Goal: Task Accomplishment & Management: Use online tool/utility

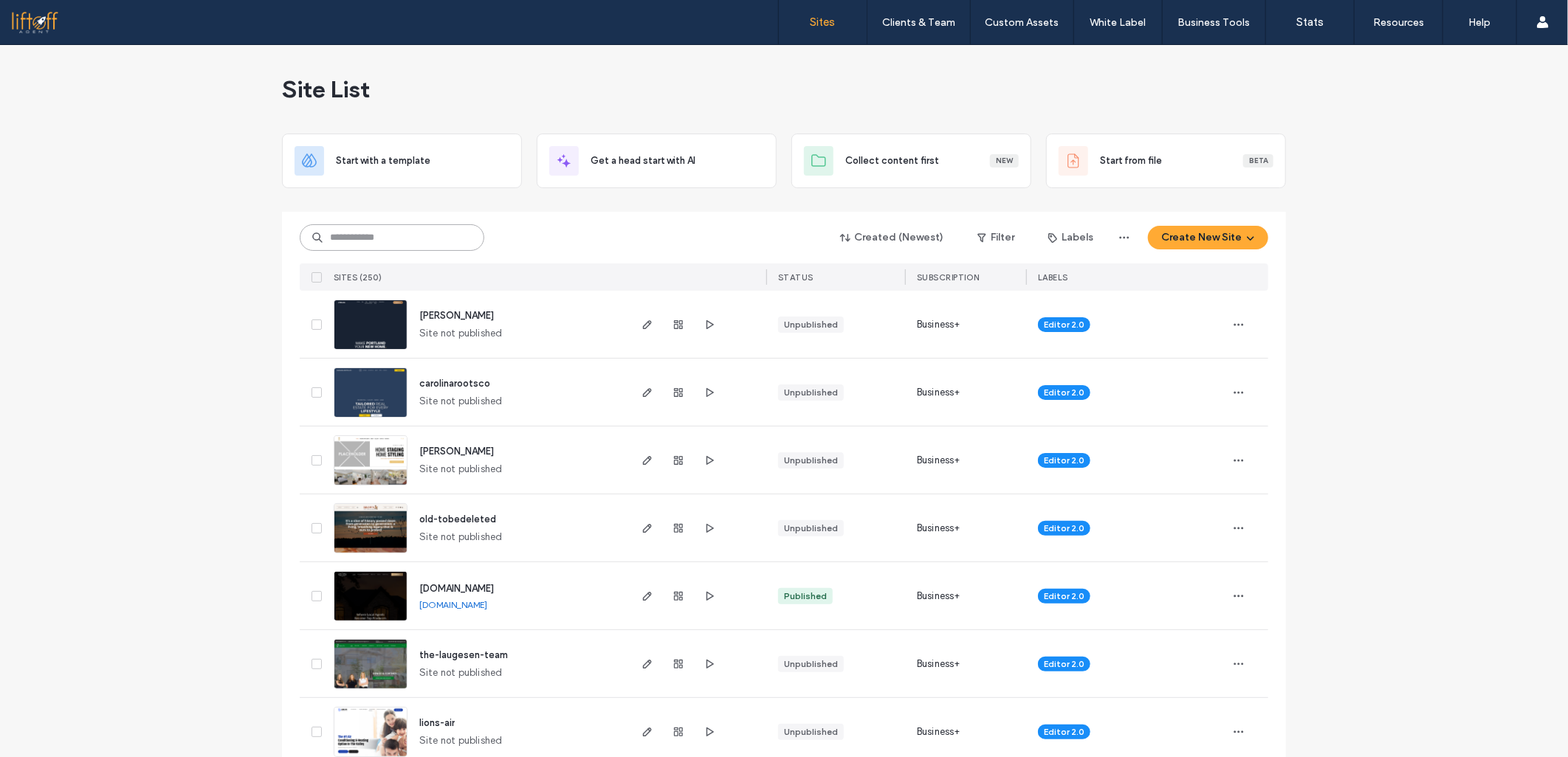
click at [444, 239] on input at bounding box center [392, 238] width 185 height 27
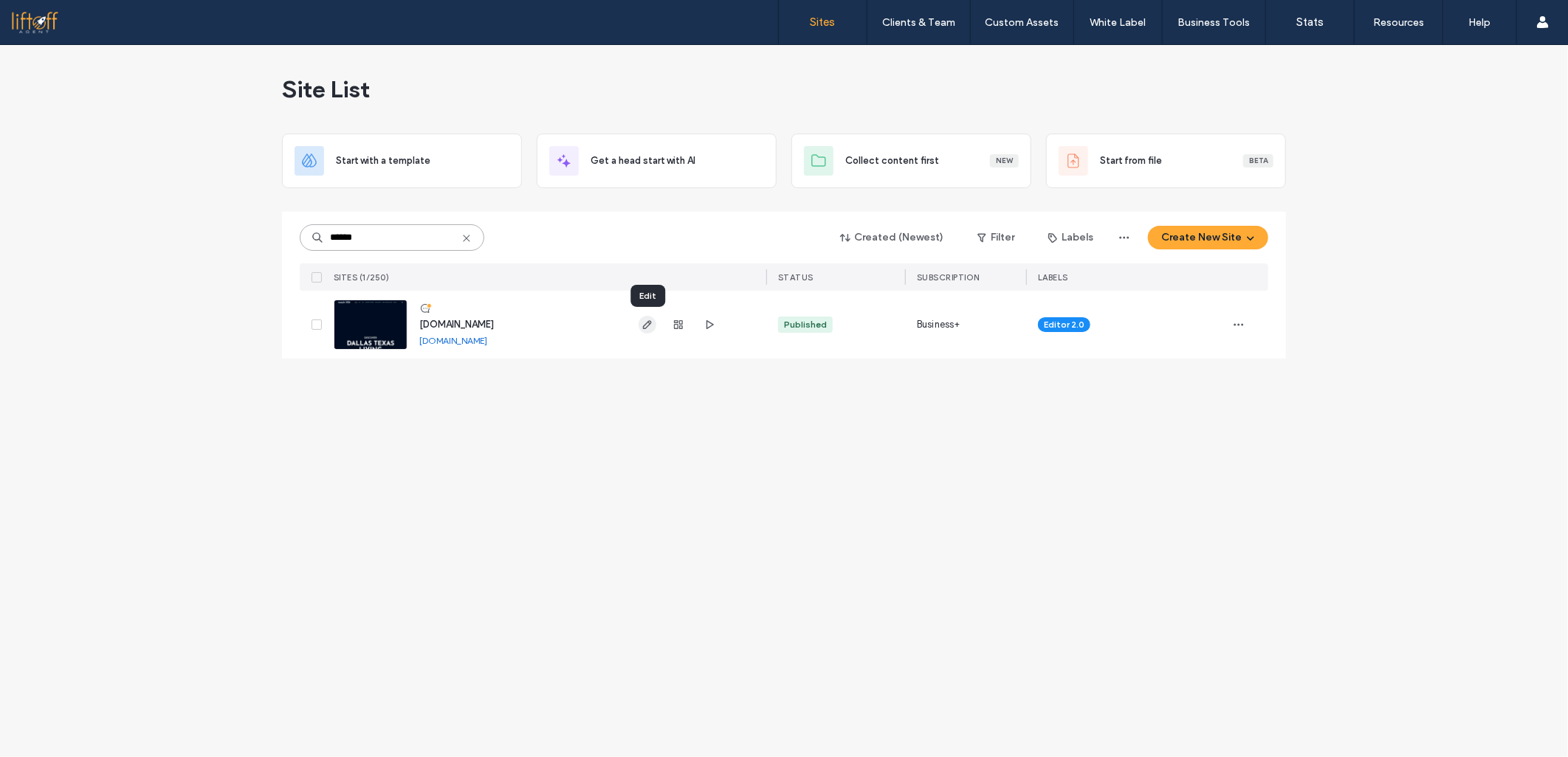
type input "******"
click at [645, 329] on icon "button" at bounding box center [647, 324] width 12 height 12
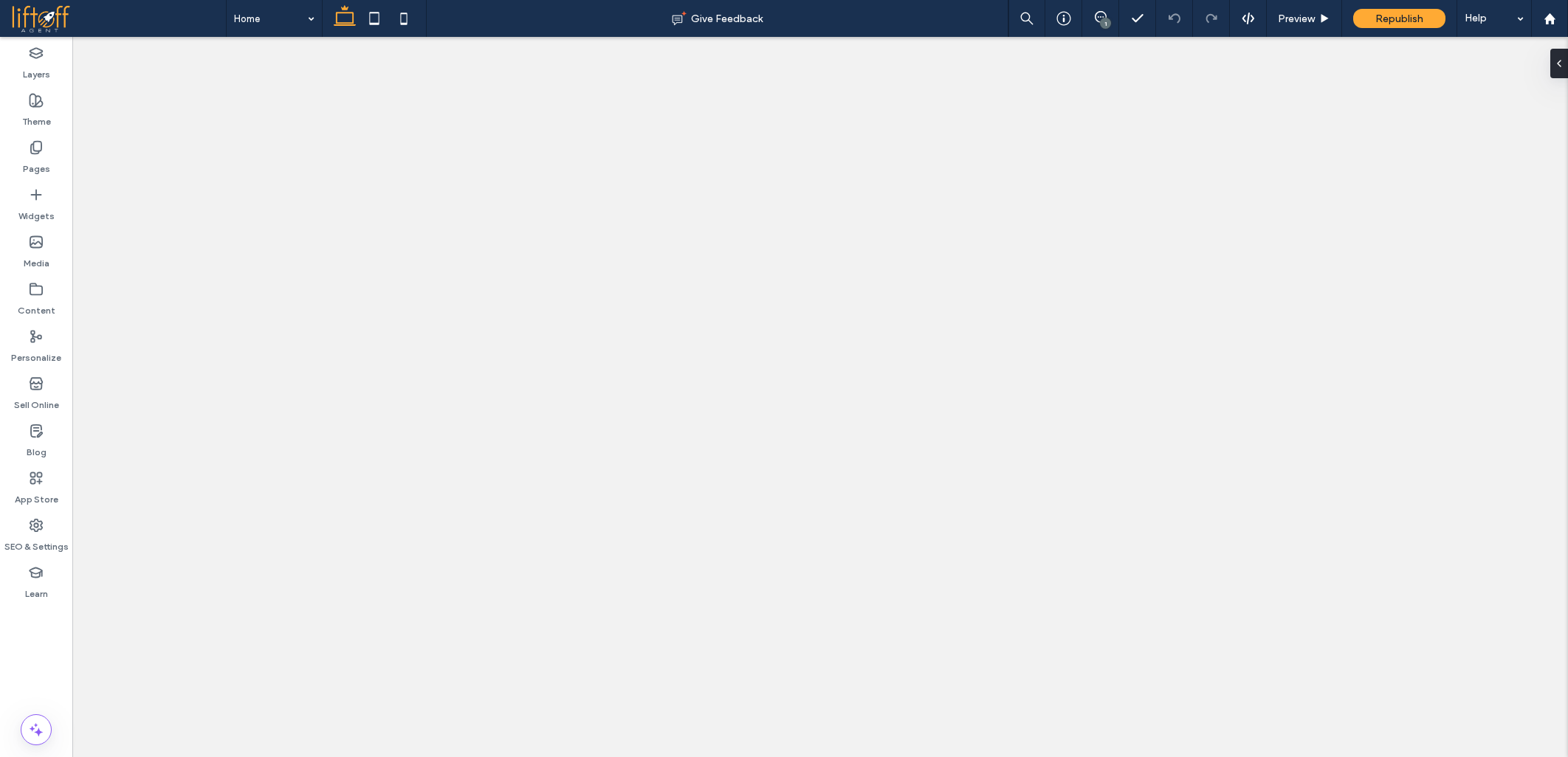
click at [47, 446] on div at bounding box center [784, 378] width 1568 height 757
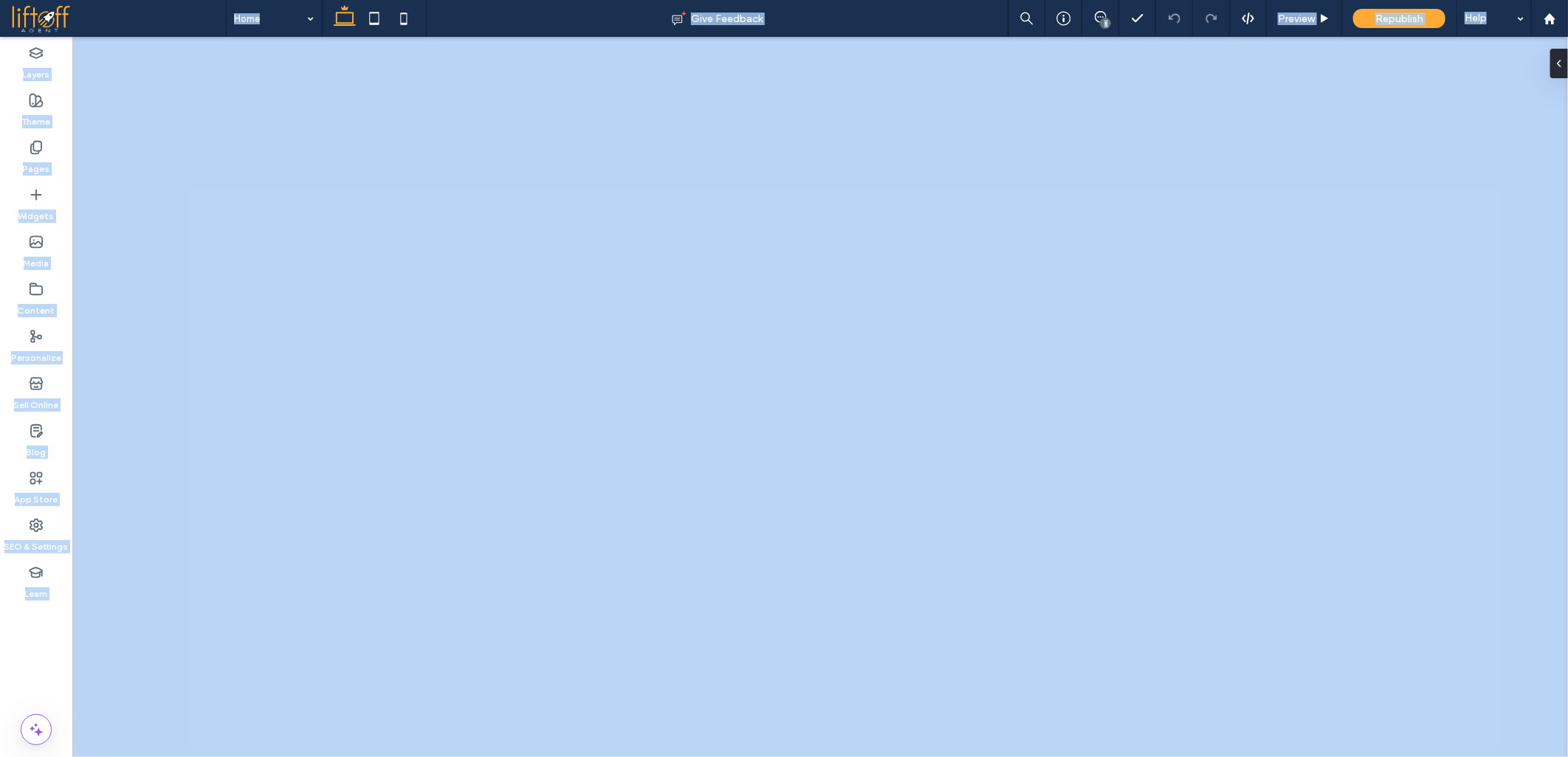
click at [47, 446] on div at bounding box center [784, 378] width 1568 height 757
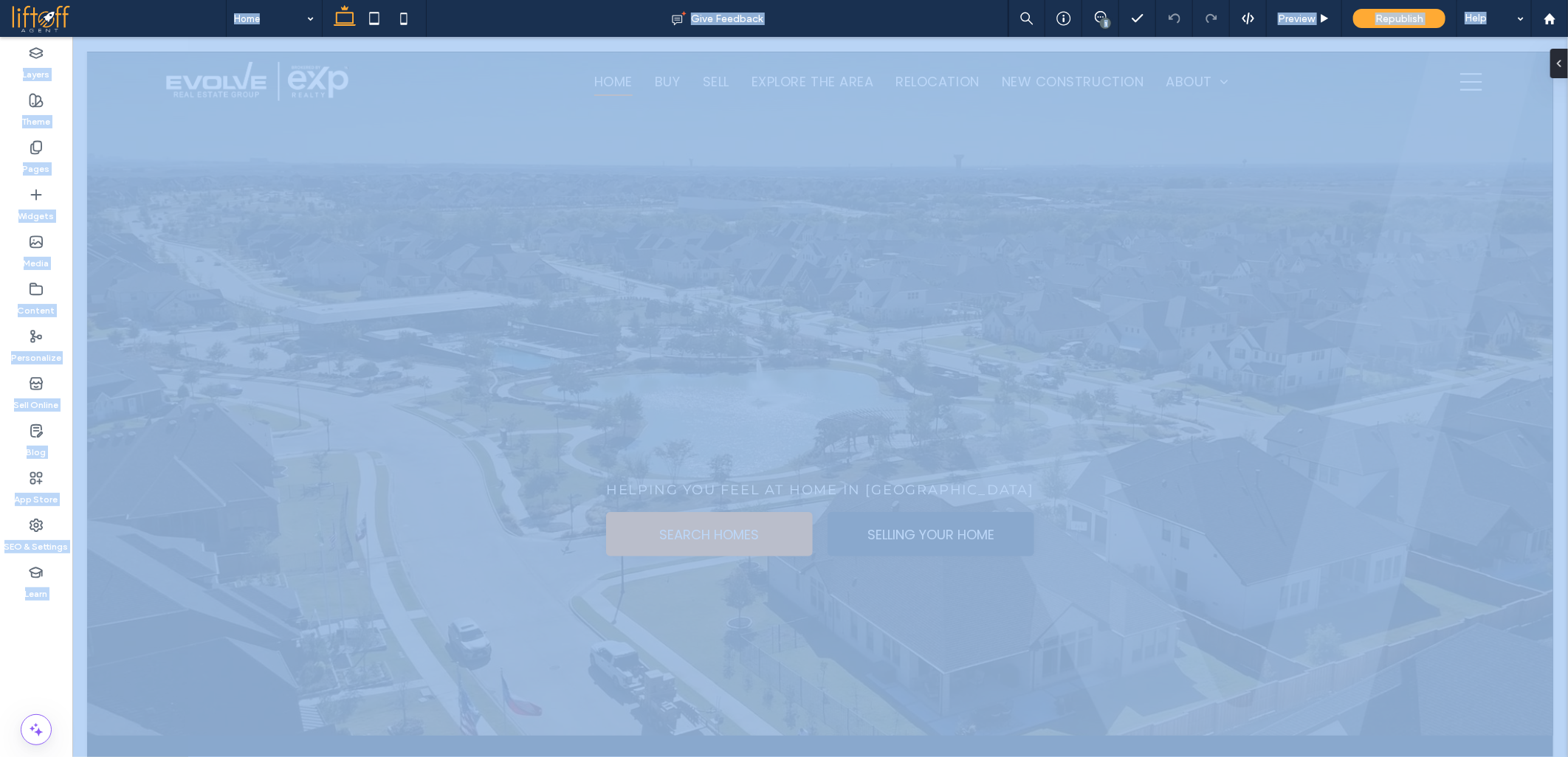
click at [47, 446] on div at bounding box center [784, 378] width 1568 height 757
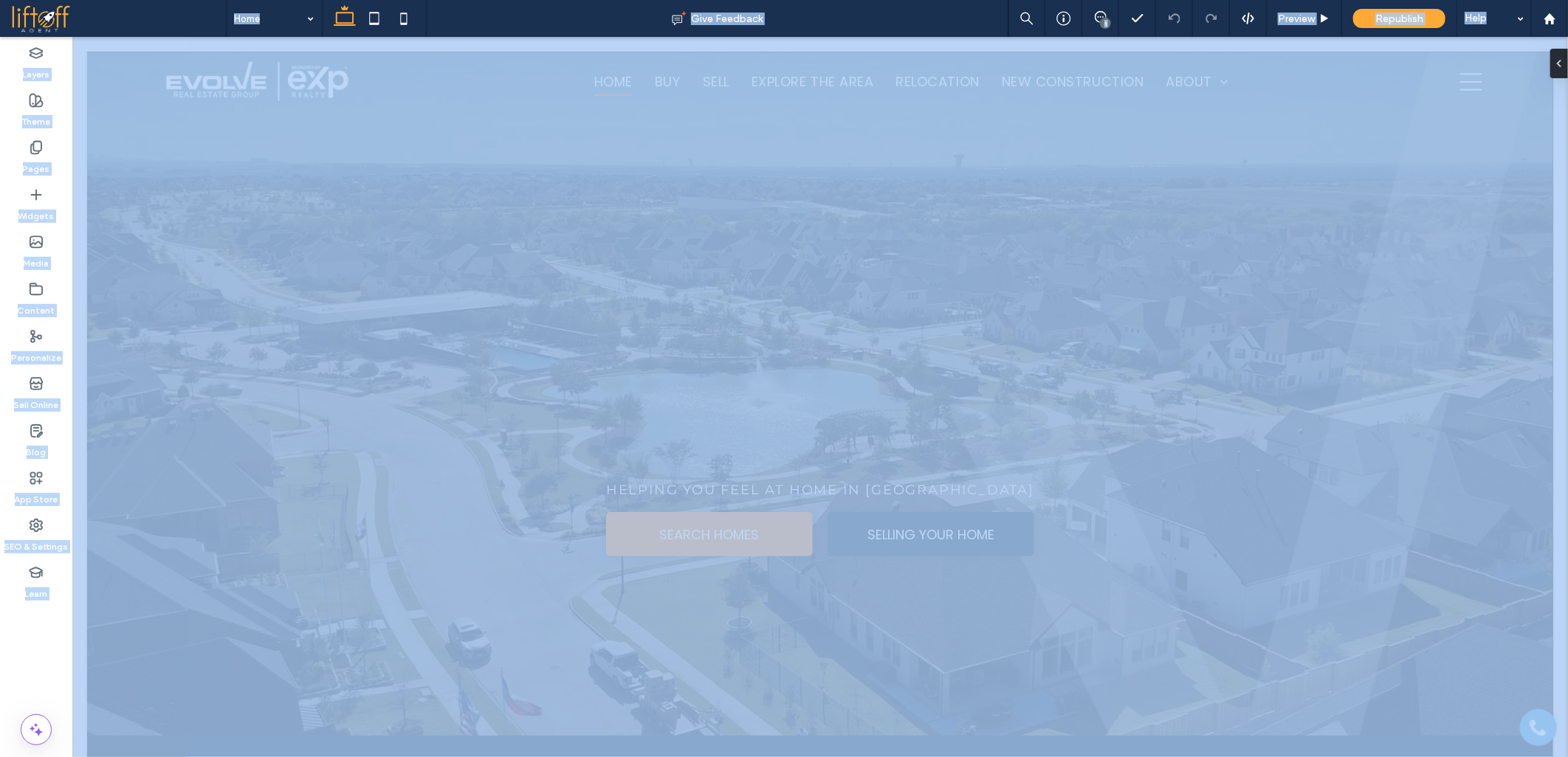
click at [18, 655] on div at bounding box center [784, 378] width 1568 height 757
click at [18, 653] on div at bounding box center [784, 378] width 1568 height 757
click at [31, 639] on div at bounding box center [784, 378] width 1568 height 757
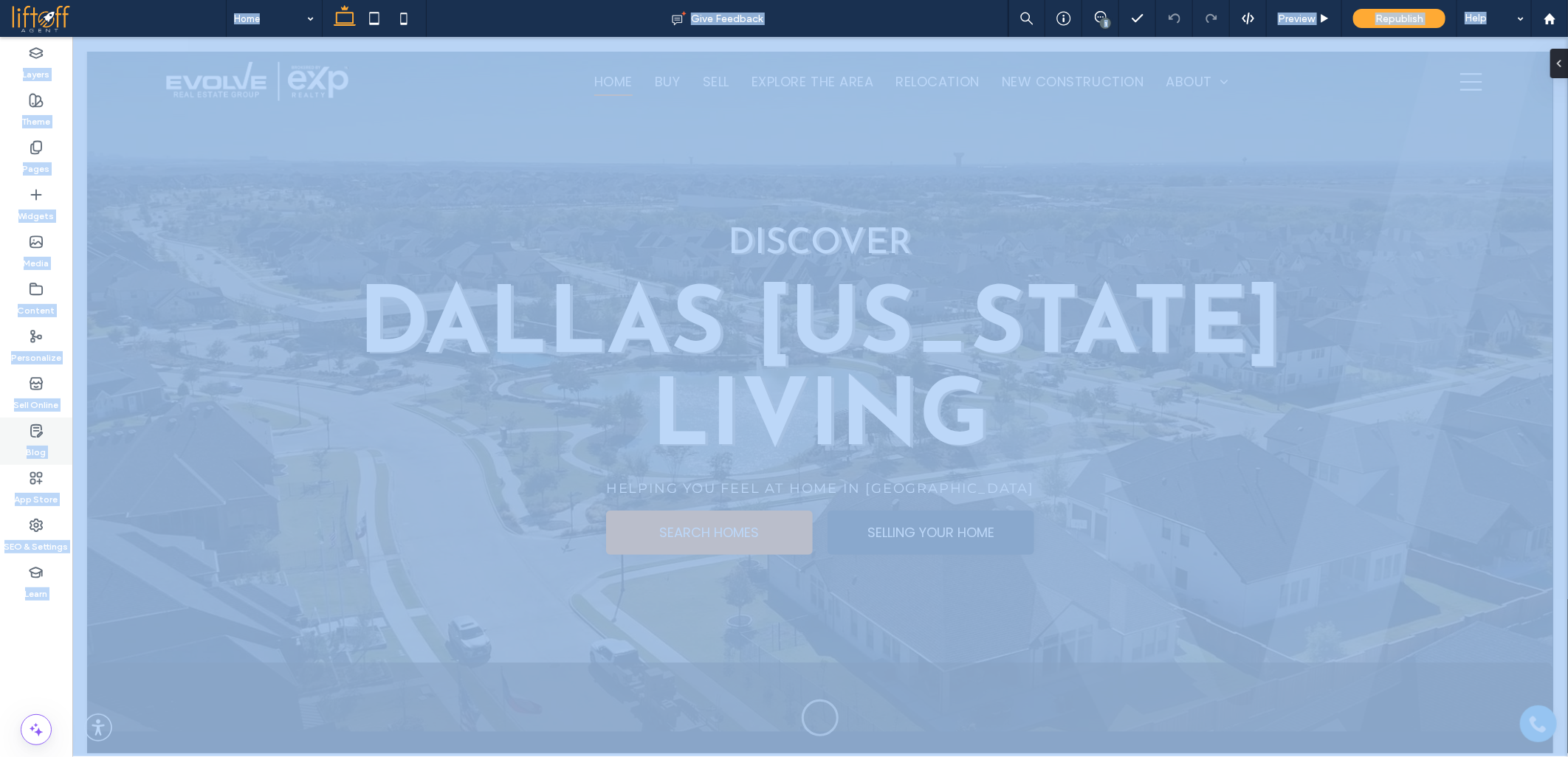
click at [35, 436] on icon at bounding box center [36, 430] width 14 height 14
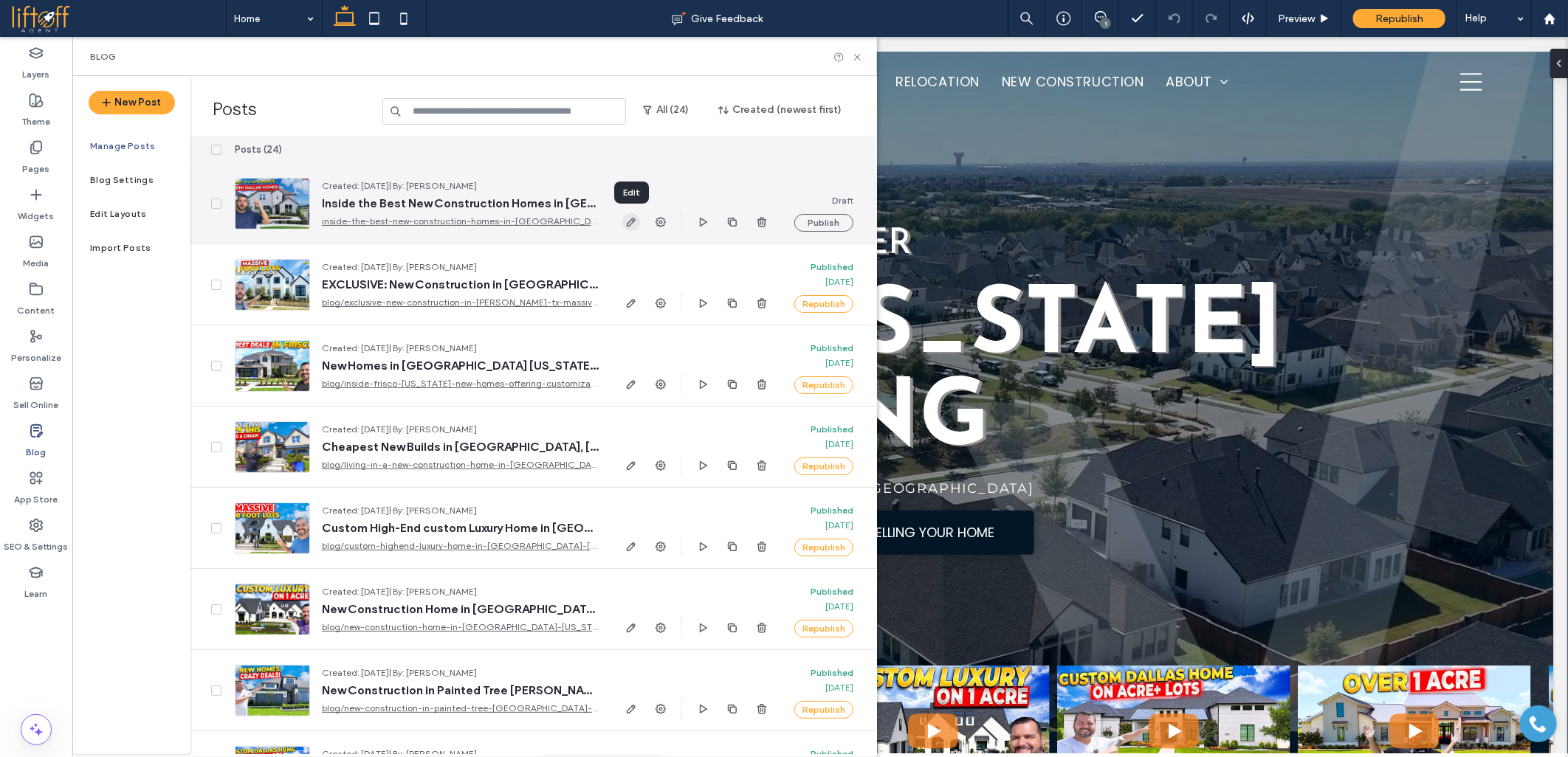
click at [625, 223] on icon "button" at bounding box center [630, 221] width 12 height 12
